Goal: Check status

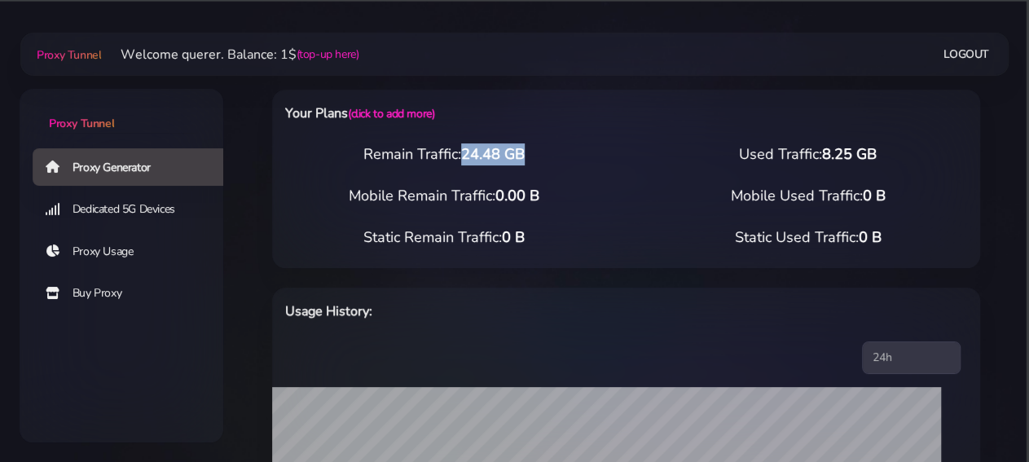
drag, startPoint x: 464, startPoint y: 152, endPoint x: 537, endPoint y: 150, distance: 72.5
click at [537, 150] on div "Remain Traffic: 24.48 GB" at bounding box center [444, 154] width 364 height 22
click at [552, 156] on div "Remain Traffic: 24.48 GB" at bounding box center [444, 154] width 364 height 22
drag, startPoint x: 503, startPoint y: 151, endPoint x: 363, endPoint y: 151, distance: 140.1
click at [363, 151] on div "Remain Traffic: 24.48 GB" at bounding box center [444, 154] width 364 height 22
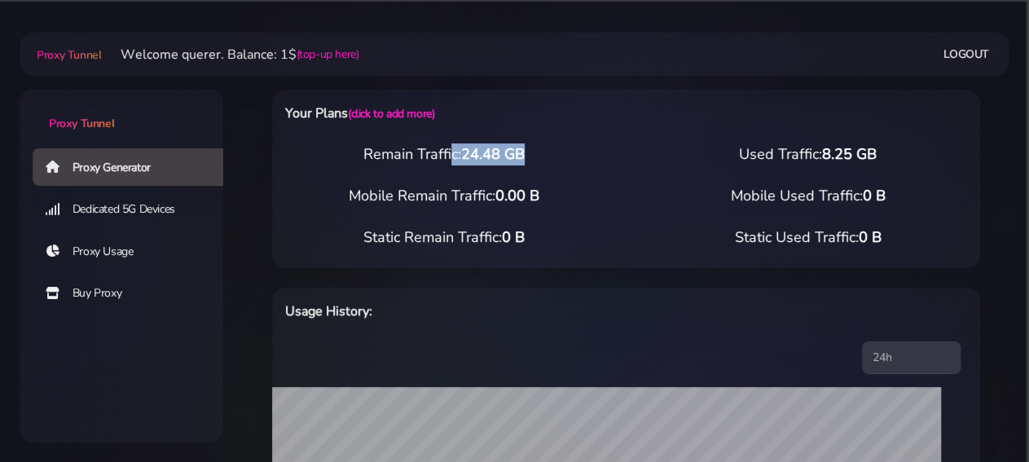
copy div "Remain Traffic: 24.48 GB"
click at [479, 149] on span "24.48 GB" at bounding box center [493, 154] width 64 height 20
copy div "Remain Traffic: 24.48 GB"
